Goal: Find contact information: Find contact information

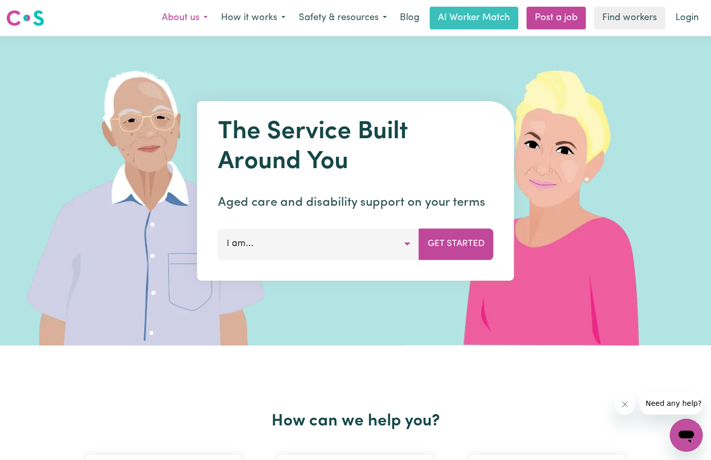
click at [210, 15] on button "About us" at bounding box center [184, 18] width 59 height 22
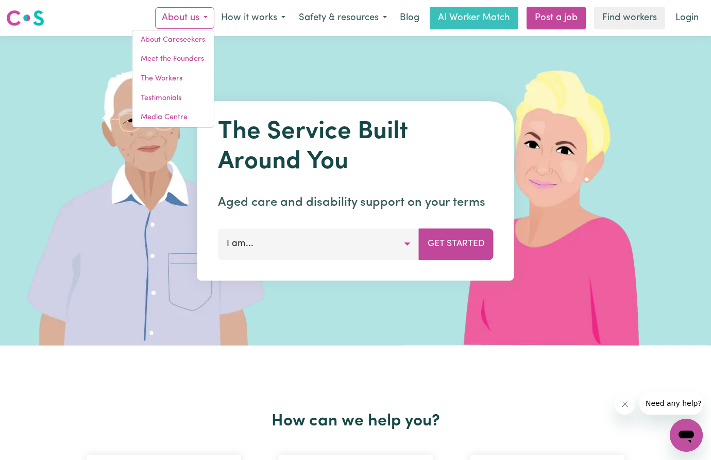
click at [483, 335] on img at bounding box center [557, 190] width 307 height 309
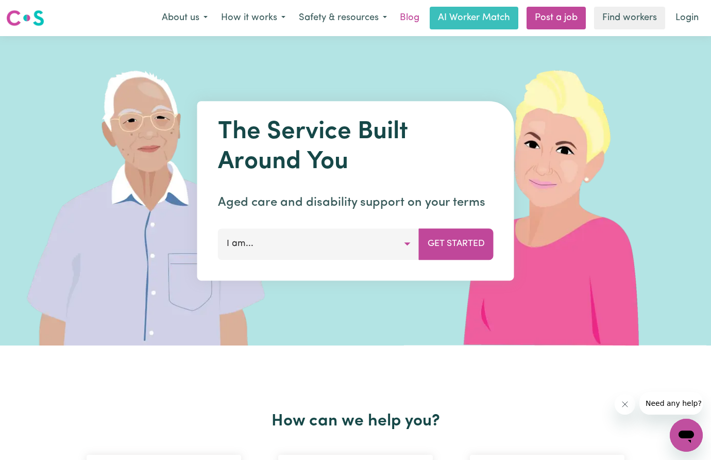
click at [415, 18] on link "Blog" at bounding box center [410, 18] width 32 height 23
click at [385, 19] on button "Safety & resources" at bounding box center [343, 18] width 102 height 22
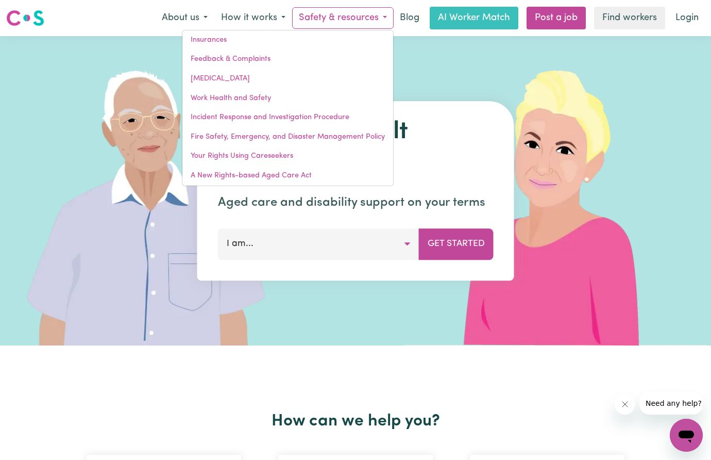
click at [491, 54] on img at bounding box center [557, 190] width 307 height 309
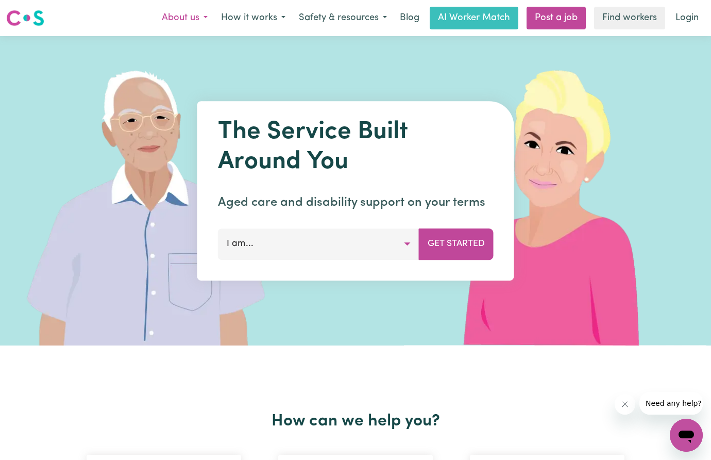
click at [197, 13] on button "About us" at bounding box center [184, 18] width 59 height 22
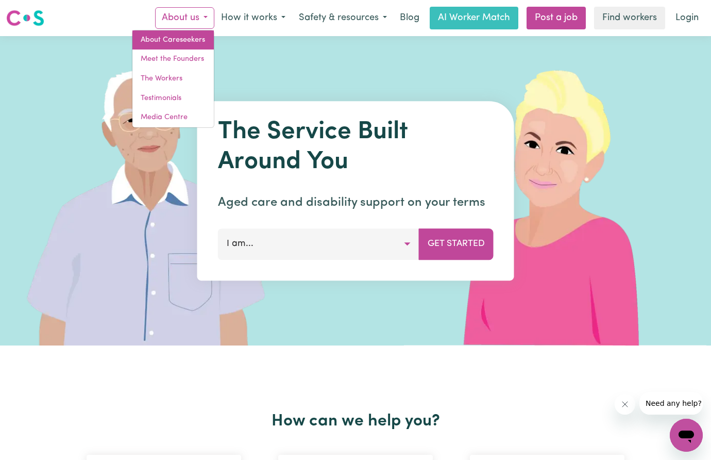
click at [187, 39] on link "About Careseekers" at bounding box center [172, 40] width 81 height 20
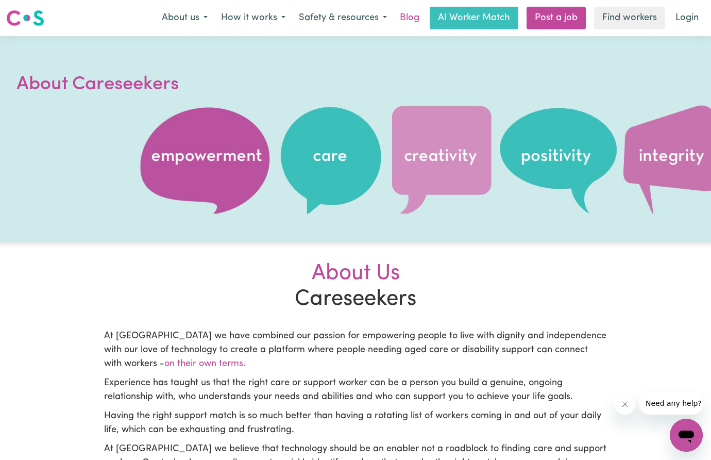
click at [403, 18] on link "Blog" at bounding box center [410, 18] width 32 height 23
click at [373, 15] on button "Safety & resources" at bounding box center [343, 18] width 102 height 22
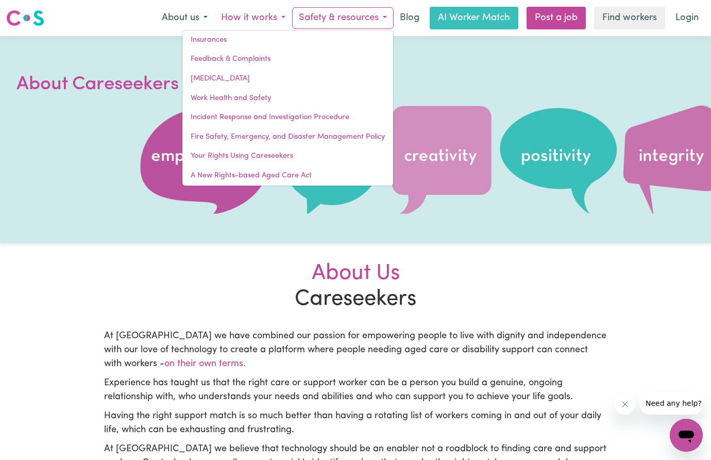
click at [290, 16] on button "How it works" at bounding box center [253, 18] width 78 height 22
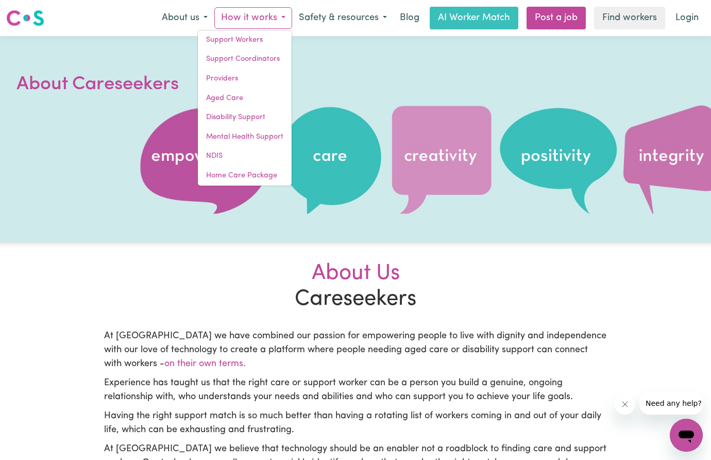
click at [278, 16] on button "How it works" at bounding box center [253, 18] width 78 height 22
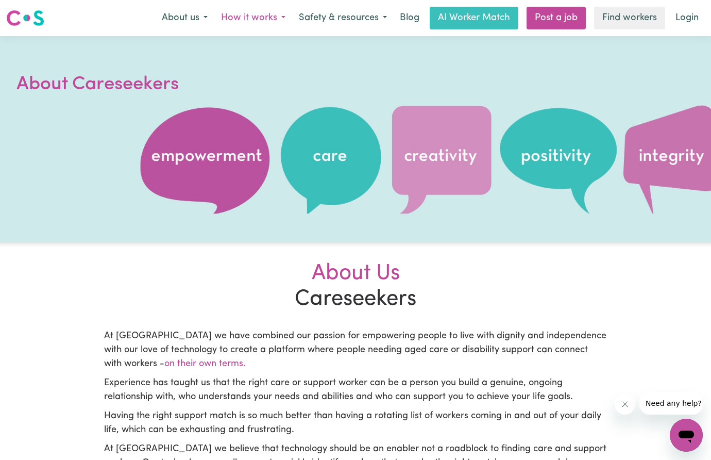
click at [278, 16] on button "How it works" at bounding box center [253, 18] width 78 height 22
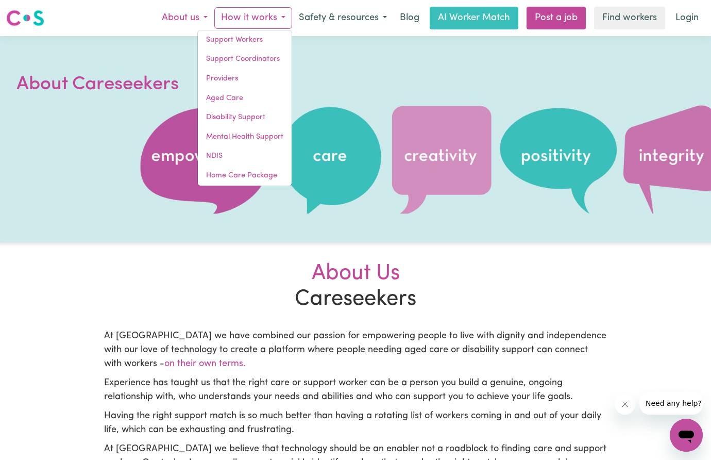
click at [185, 20] on button "About us" at bounding box center [184, 18] width 59 height 22
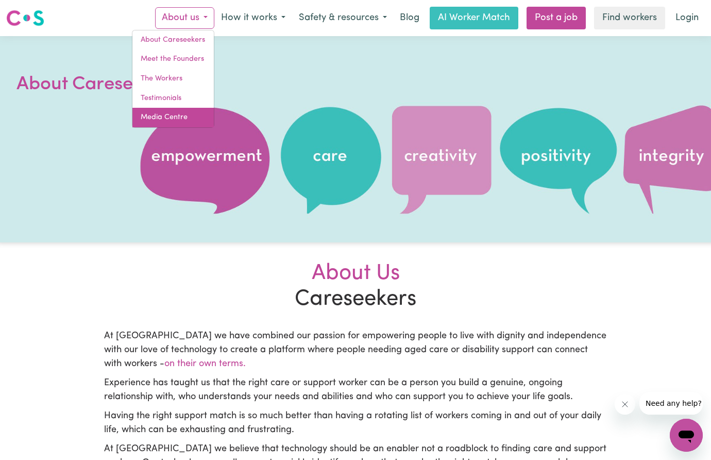
click at [190, 112] on link "Media Centre" at bounding box center [172, 118] width 81 height 20
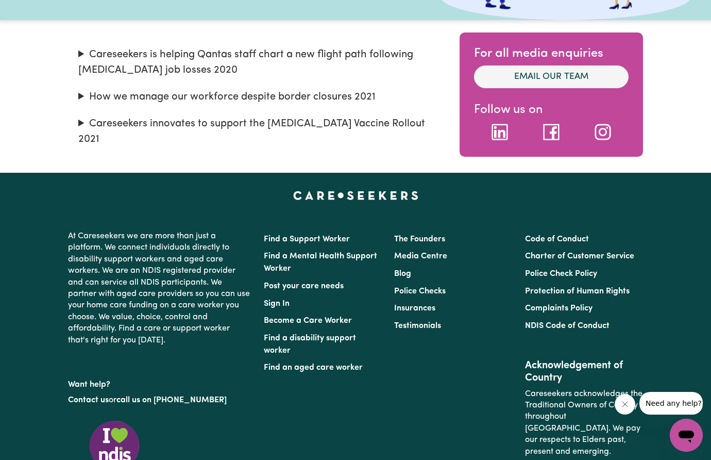
scroll to position [114, 0]
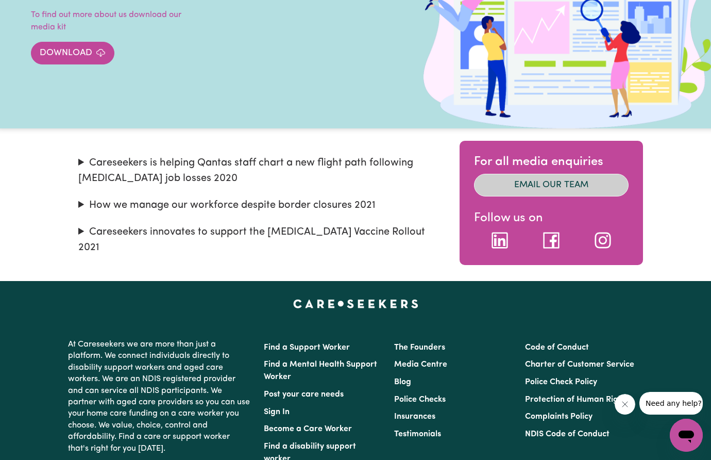
click at [535, 182] on link "Email our team" at bounding box center [551, 185] width 155 height 23
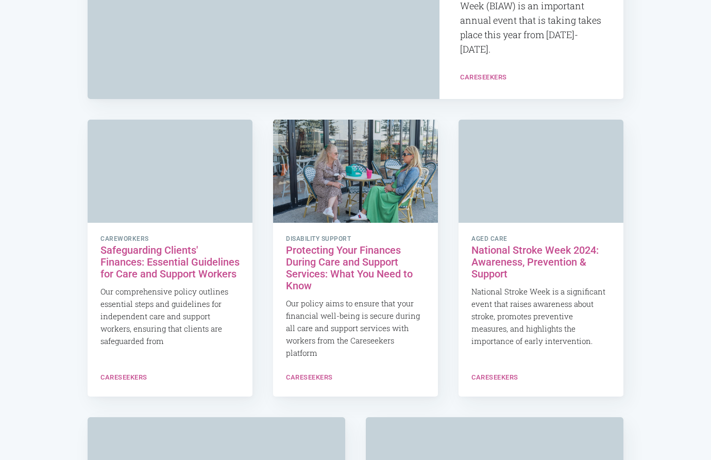
scroll to position [2654, 0]
